Goal: Task Accomplishment & Management: Use online tool/utility

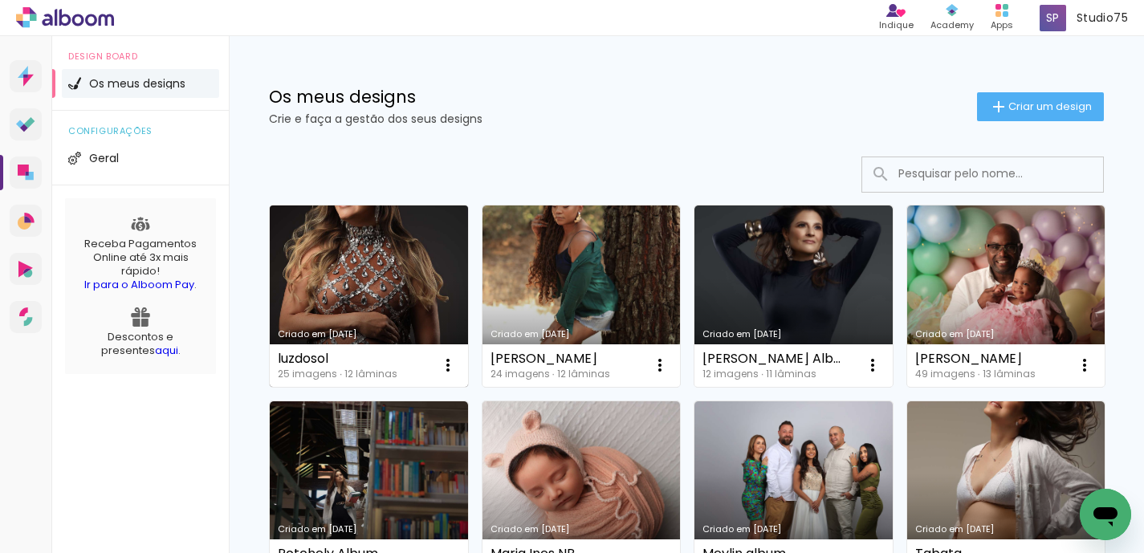
click at [442, 268] on link "Criado em [DATE]" at bounding box center [369, 297] width 198 height 182
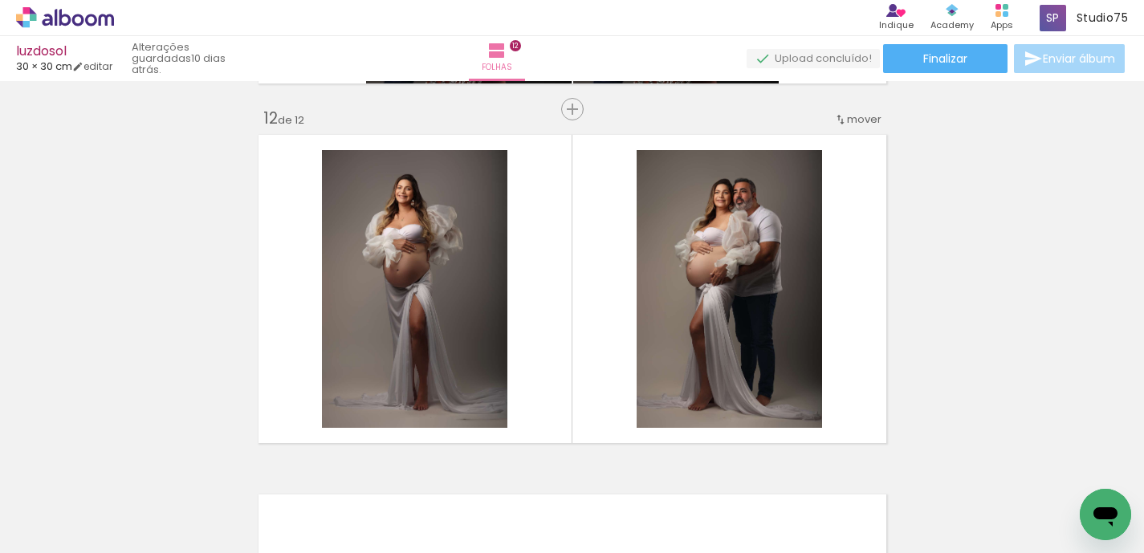
scroll to position [3986, 0]
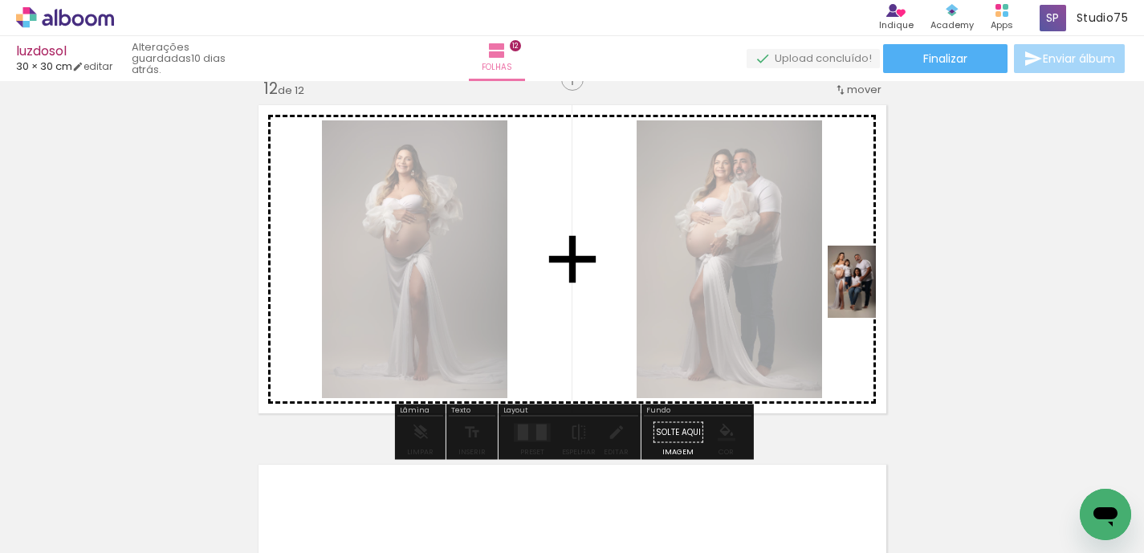
drag, startPoint x: 1083, startPoint y: 497, endPoint x: 876, endPoint y: 294, distance: 289.6
click at [876, 294] on quentale-workspace at bounding box center [572, 276] width 1144 height 553
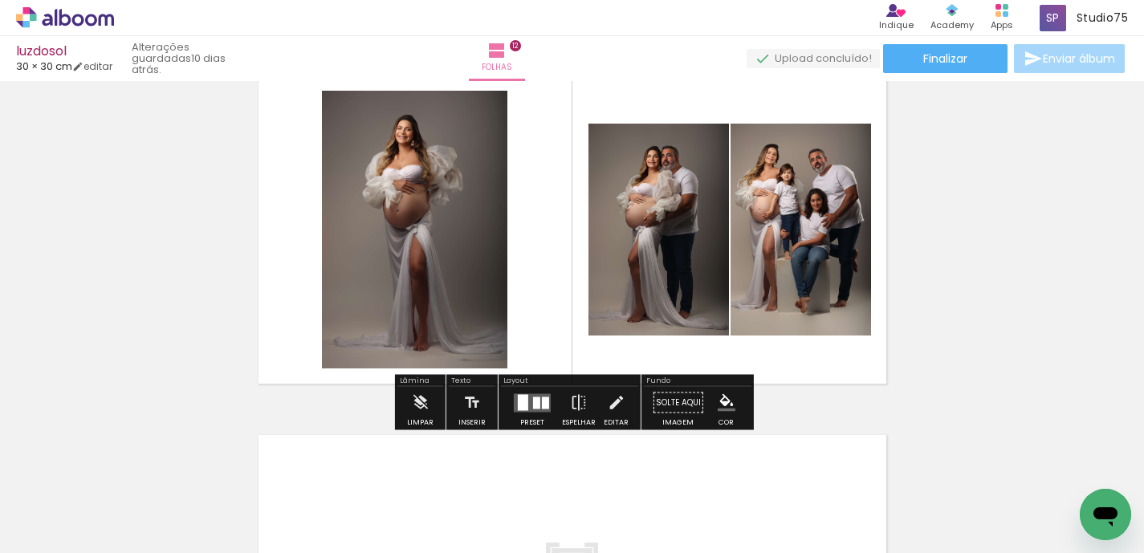
scroll to position [4018, 0]
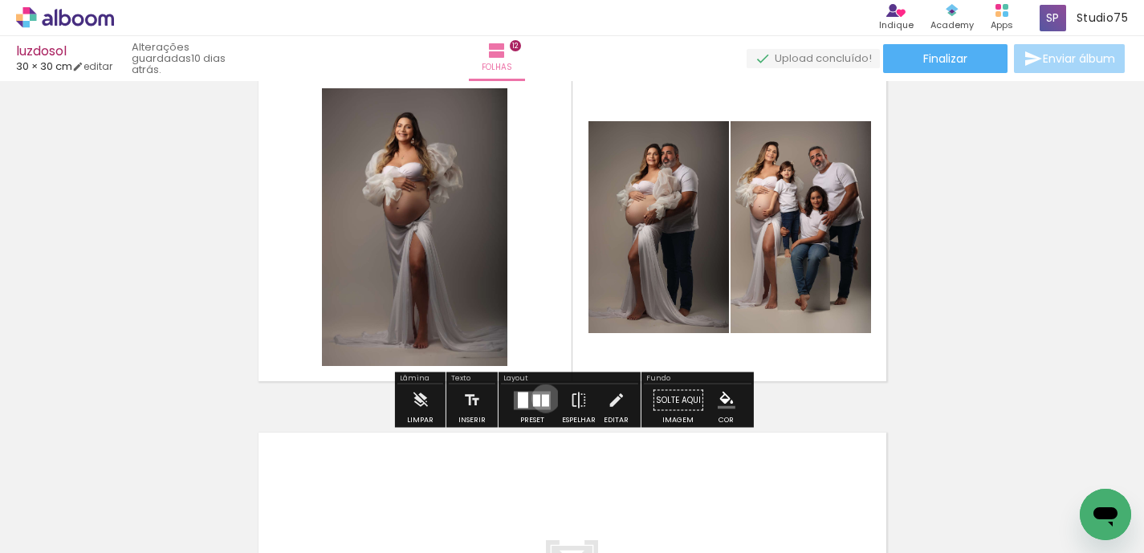
click at [542, 398] on div at bounding box center [545, 400] width 7 height 12
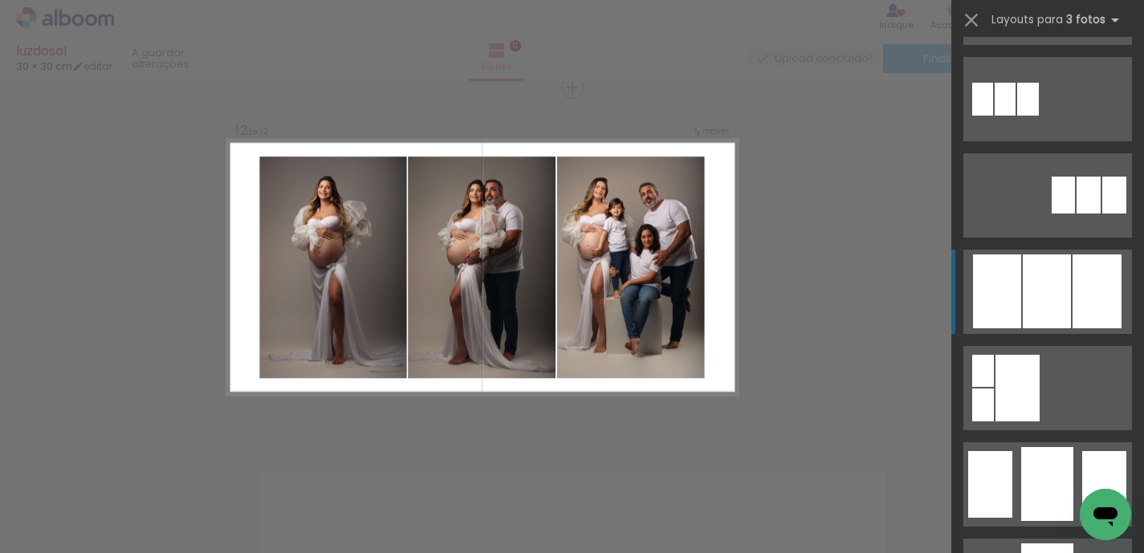
scroll to position [863, 0]
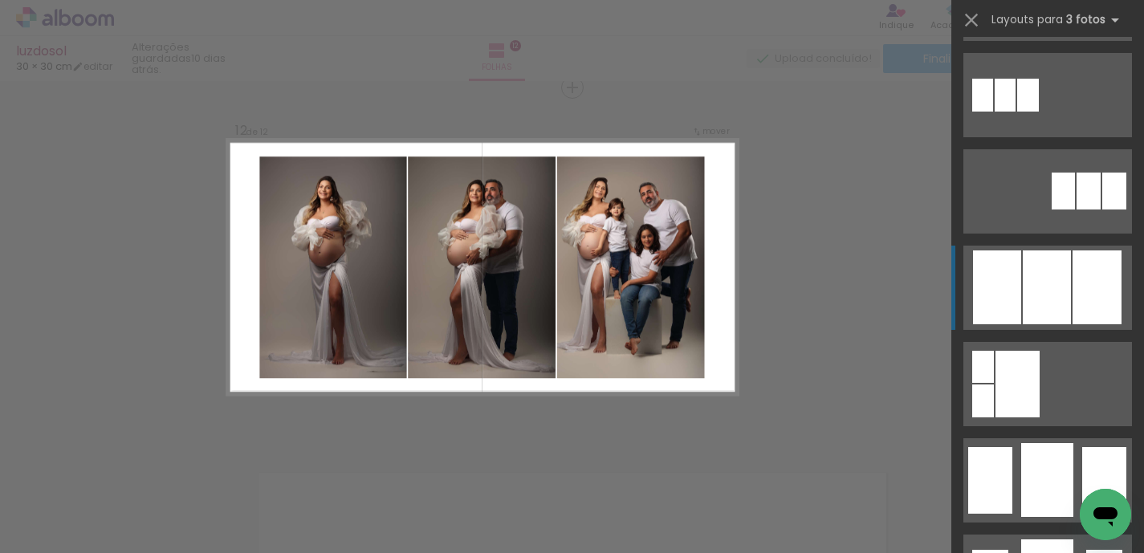
click at [1050, 291] on div at bounding box center [1047, 288] width 48 height 74
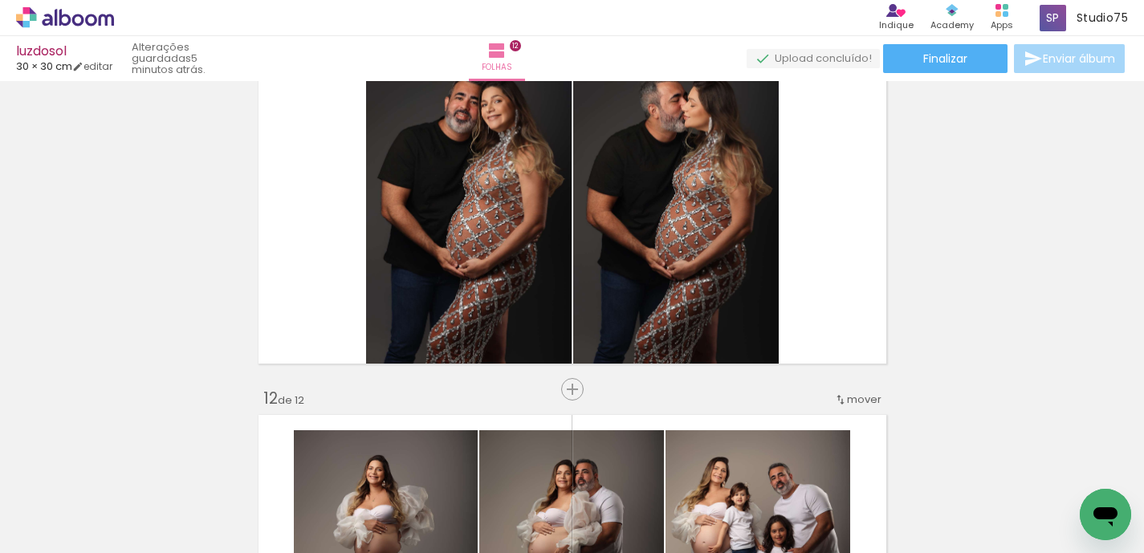
scroll to position [3611, 0]
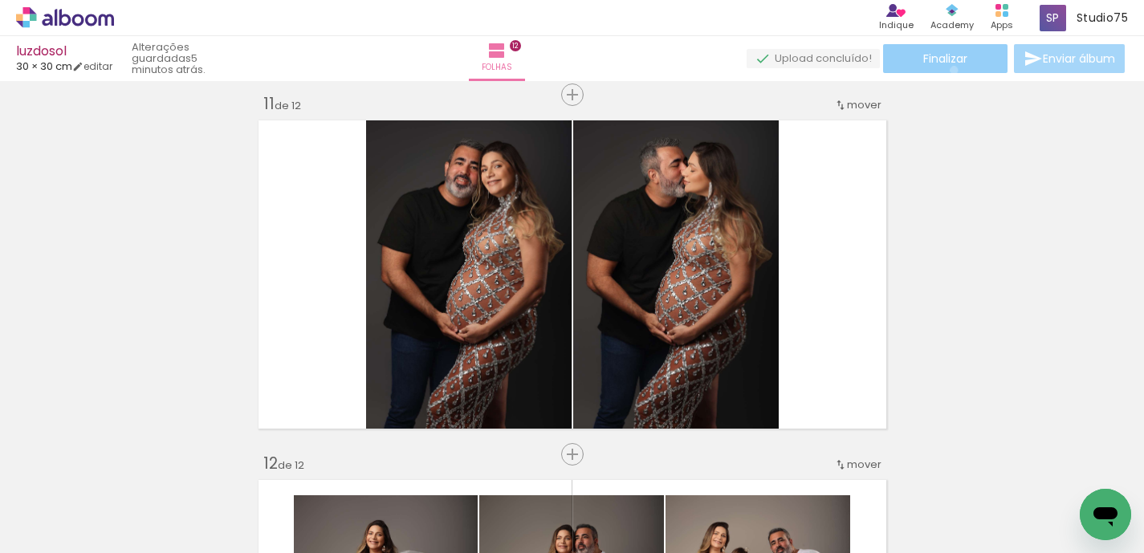
click at [948, 70] on paper-button "Finalizar" at bounding box center [945, 58] width 124 height 29
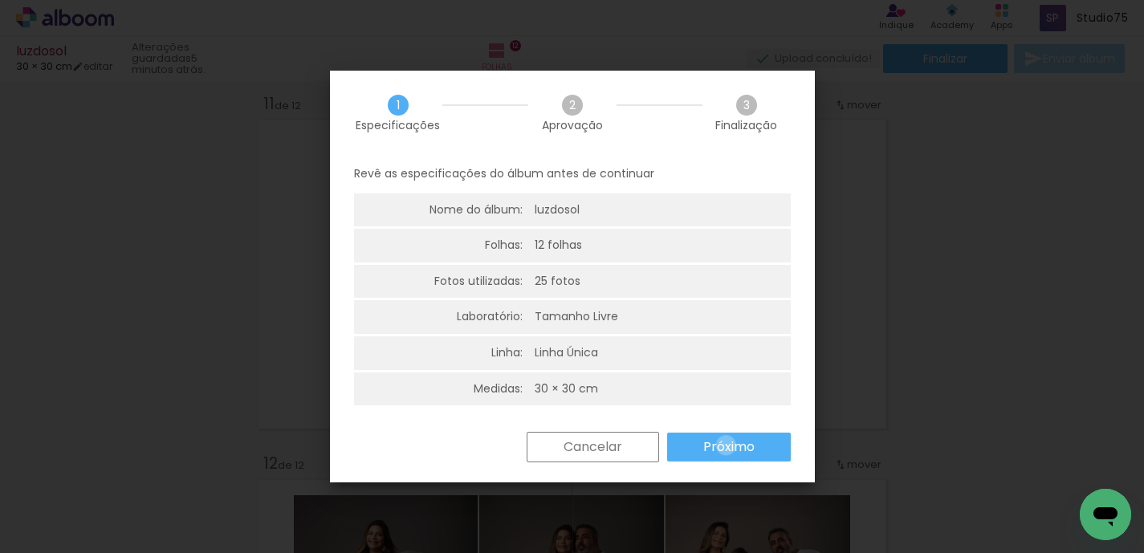
click at [0, 0] on slot "Próximo" at bounding box center [0, 0] width 0 height 0
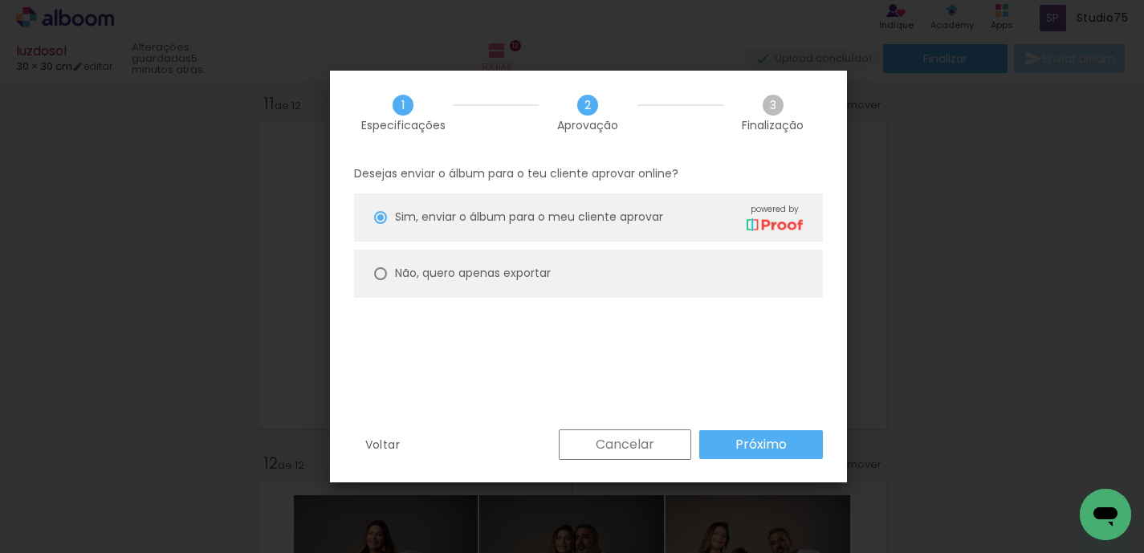
click at [0, 0] on slot "Não, quero apenas exportar" at bounding box center [0, 0] width 0 height 0
type paper-radio-button "on"
click at [802, 450] on paper-button "Próximo" at bounding box center [762, 444] width 124 height 29
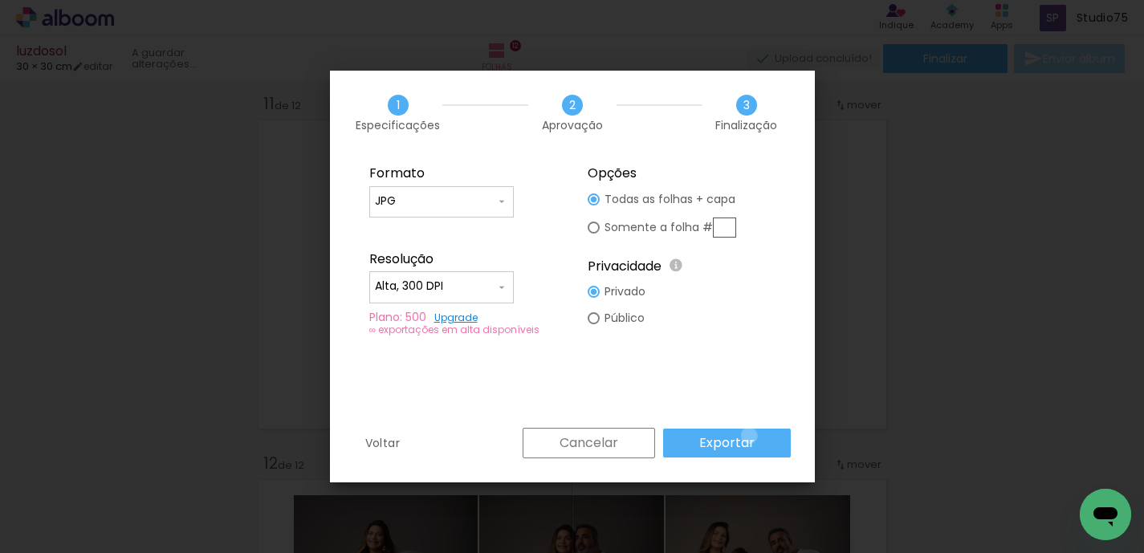
click at [0, 0] on slot "Exportar" at bounding box center [0, 0] width 0 height 0
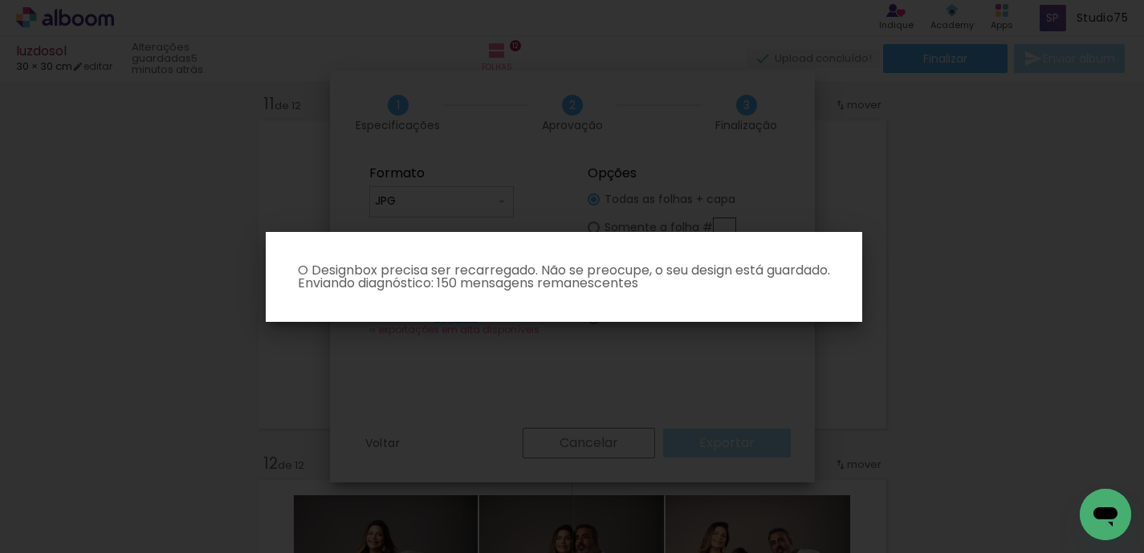
type input "Alta, 300 DPI"
